Goal: Navigation & Orientation: Find specific page/section

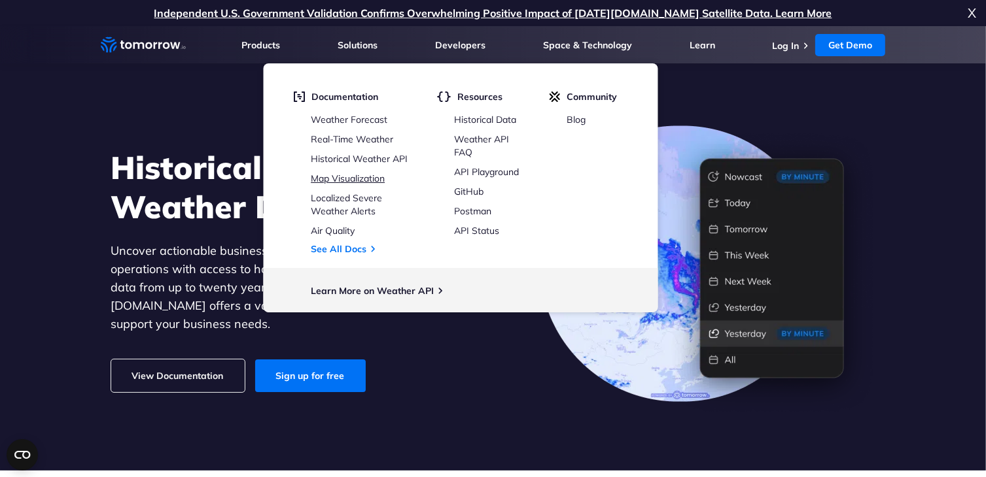
click at [354, 173] on link "Map Visualization" at bounding box center [348, 179] width 74 height 12
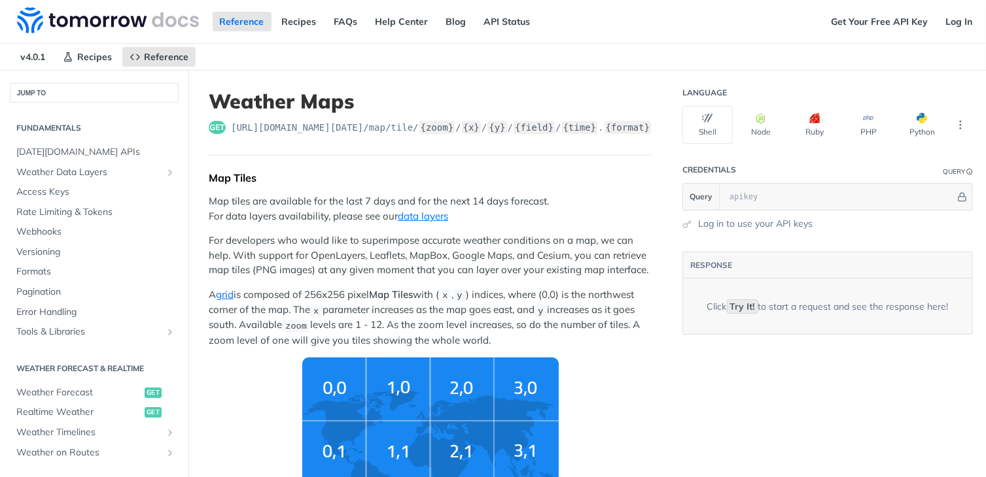
scroll to position [3764, 0]
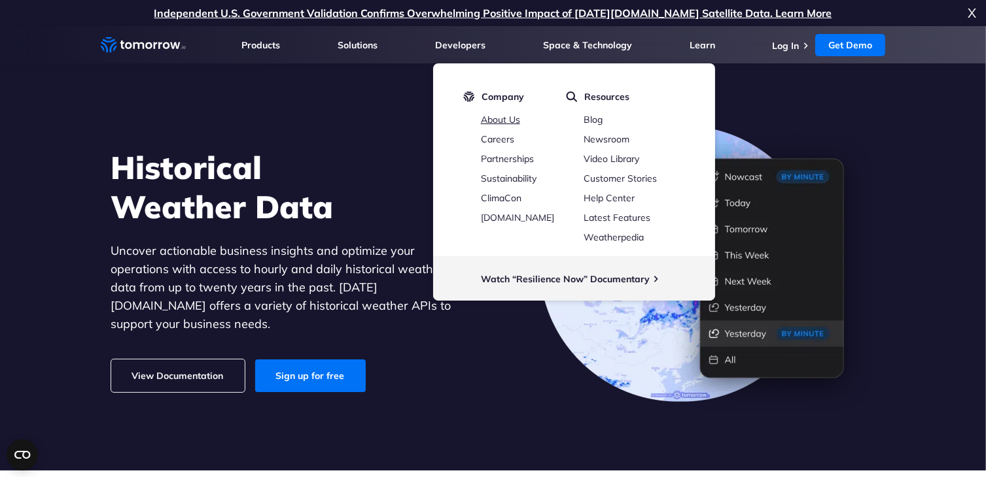
click at [509, 122] on link "About Us" at bounding box center [500, 120] width 39 height 12
